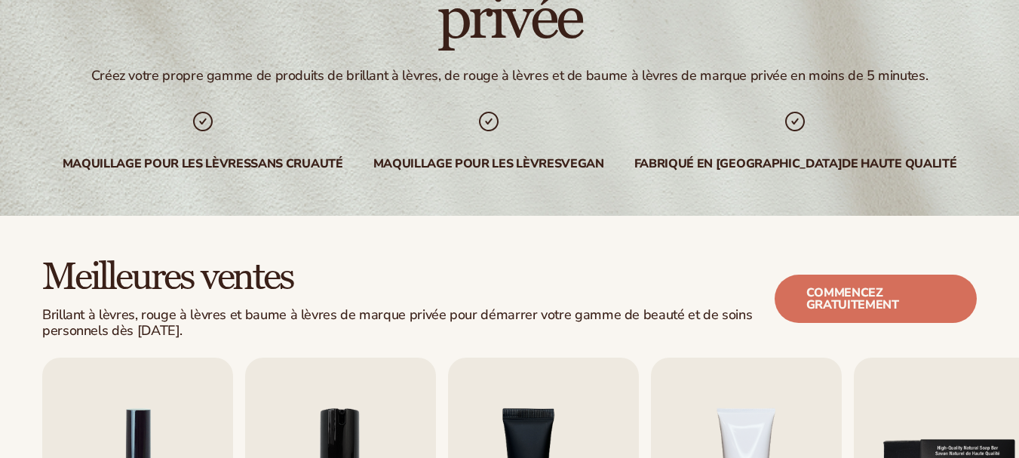
scroll to position [191, 0]
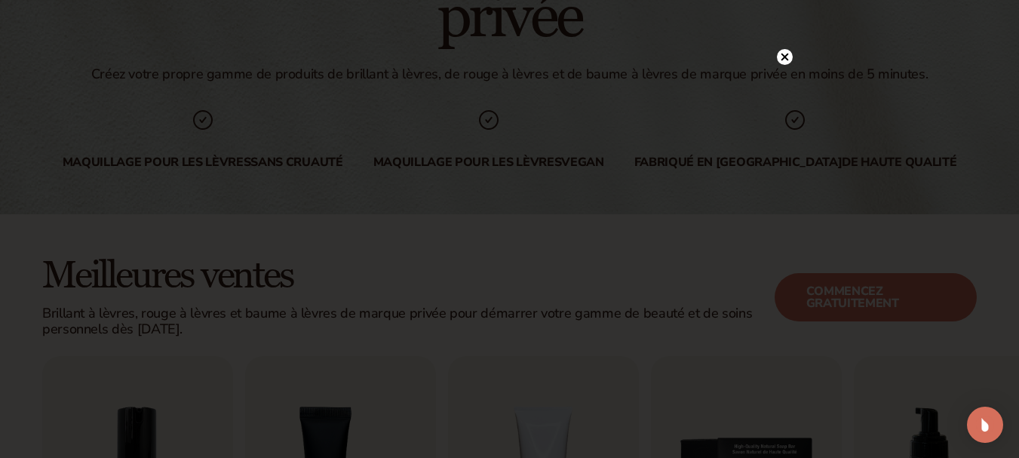
click at [788, 60] on icon at bounding box center [785, 58] width 8 height 8
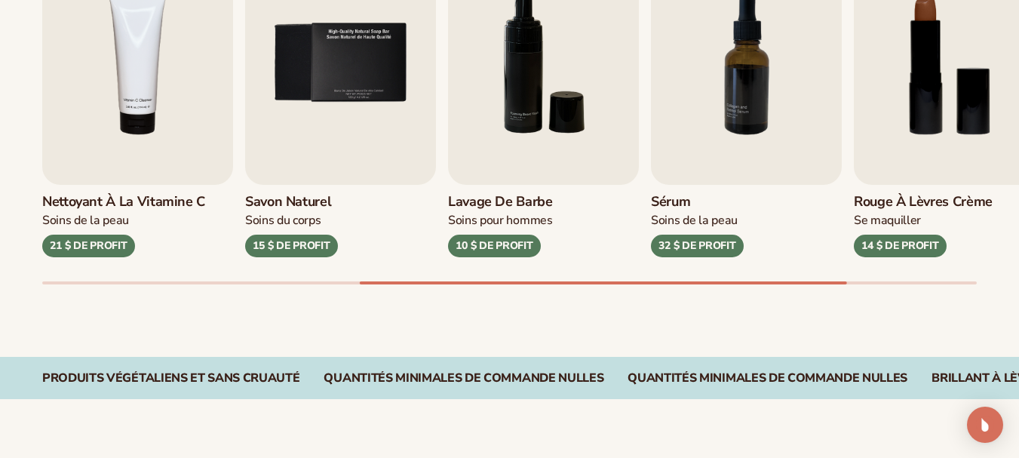
scroll to position [607, 0]
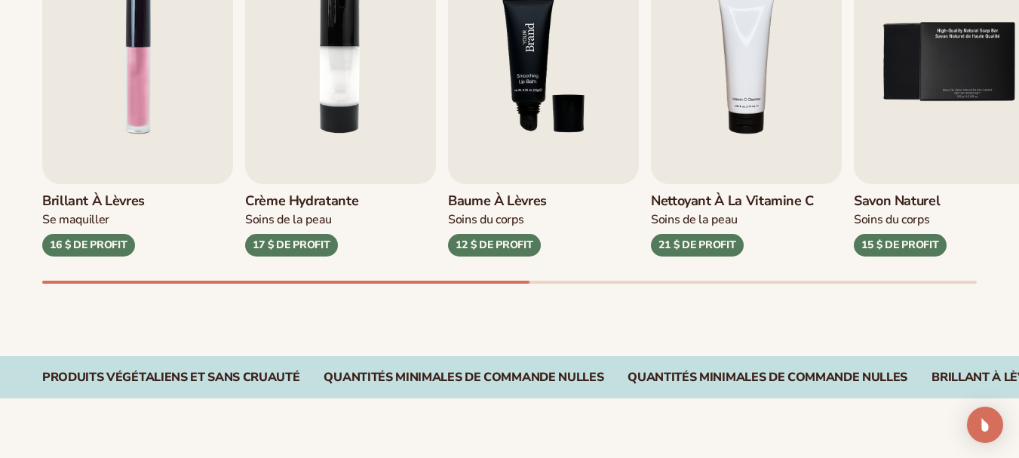
click at [545, 164] on img "3 / 9" at bounding box center [543, 62] width 191 height 244
click at [554, 96] on img "3 / 9" at bounding box center [543, 62] width 191 height 244
click at [495, 244] on font "12 $ DE PROFIT" at bounding box center [494, 245] width 77 height 14
click at [523, 48] on img "3 / 9" at bounding box center [543, 62] width 191 height 244
click at [583, 87] on img "3 / 9" at bounding box center [543, 62] width 191 height 244
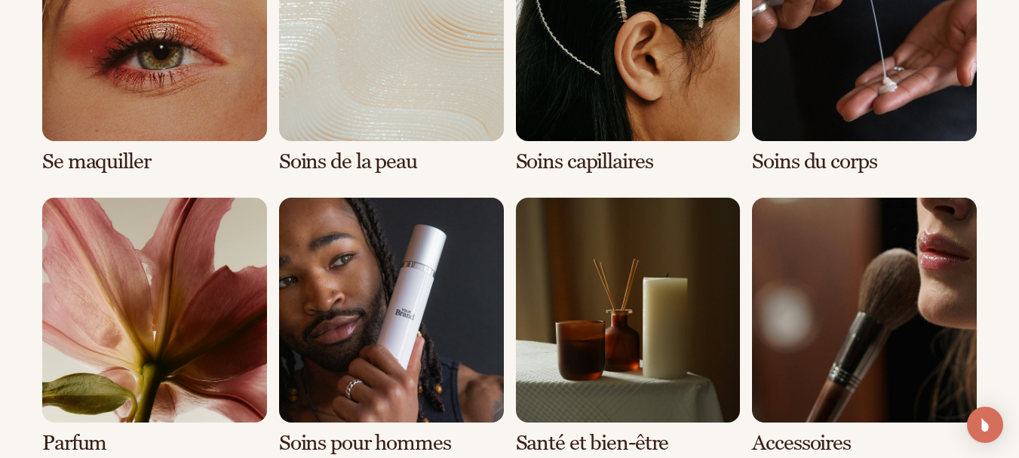
scroll to position [1298, 0]
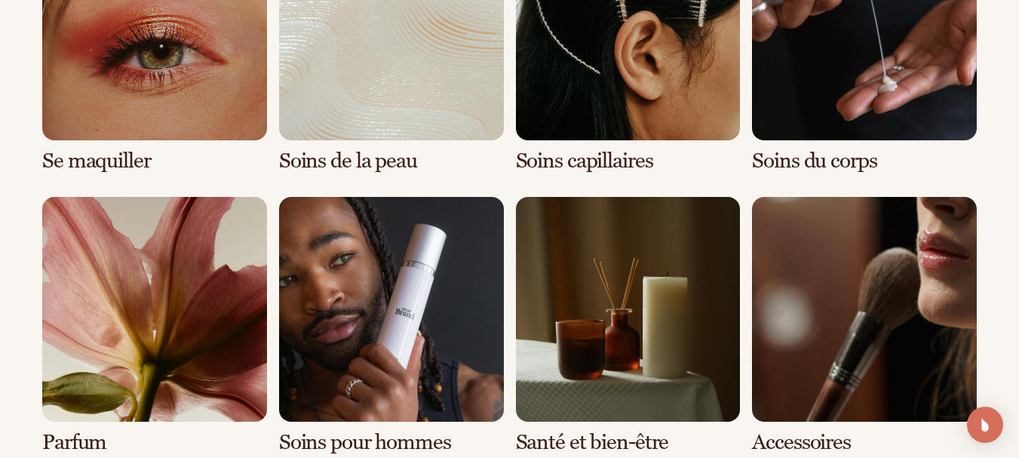
click at [168, 101] on link "1 / 8" at bounding box center [154, 44] width 225 height 257
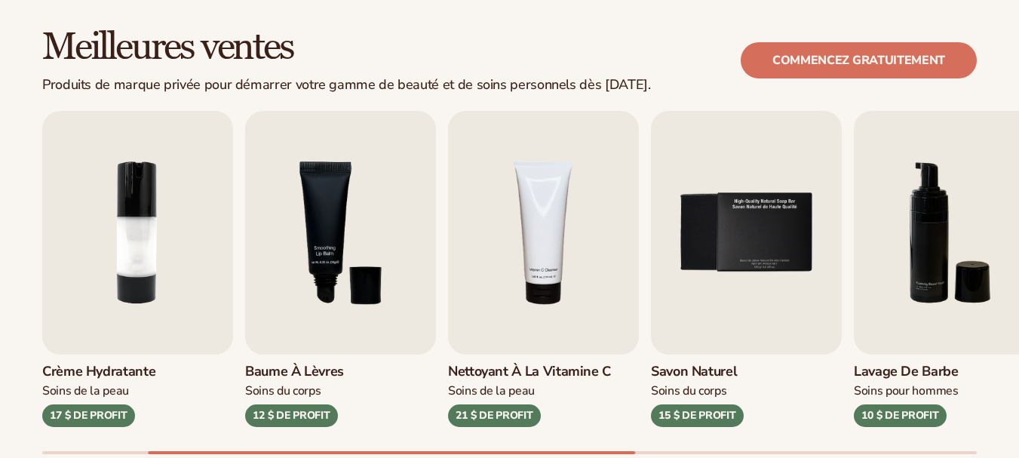
scroll to position [419, 0]
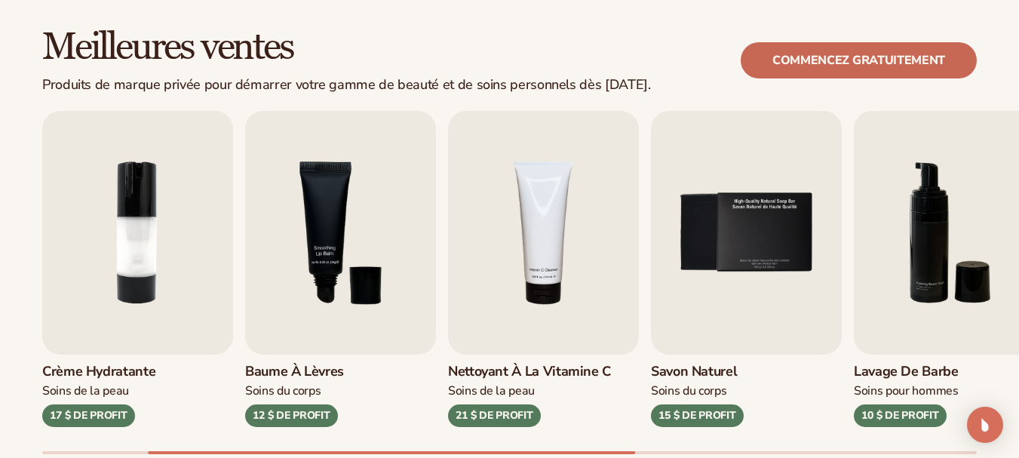
click at [770, 59] on link "Commencez gratuitement" at bounding box center [859, 60] width 236 height 36
